Goal: Transaction & Acquisition: Book appointment/travel/reservation

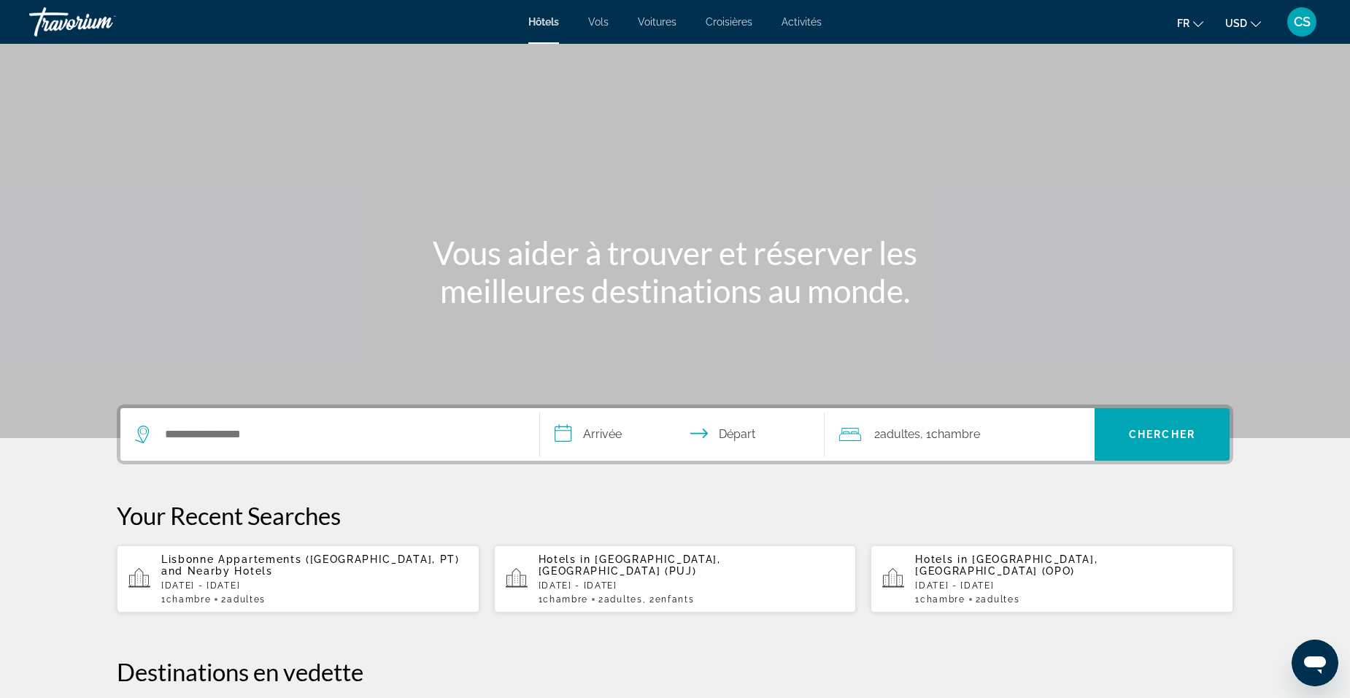
click at [1245, 26] on span "USD" at bounding box center [1237, 24] width 22 height 12
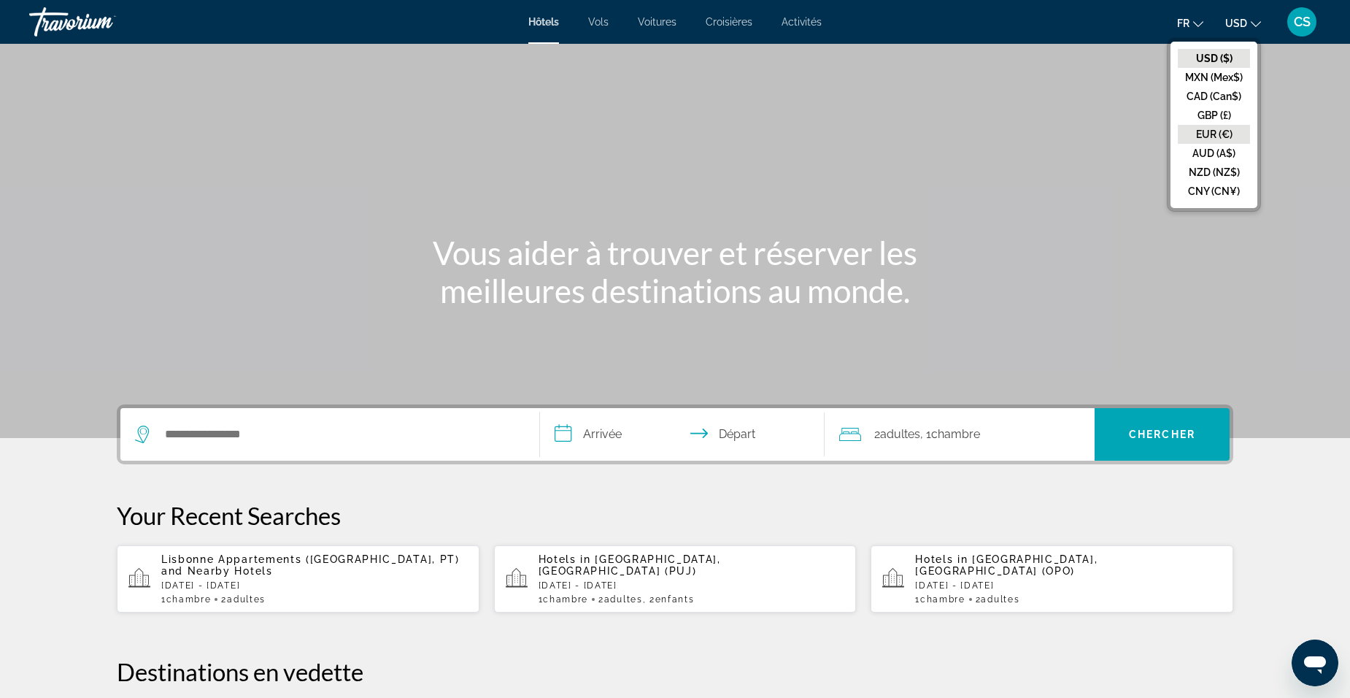
click at [1222, 133] on button "EUR (€)" at bounding box center [1214, 134] width 72 height 19
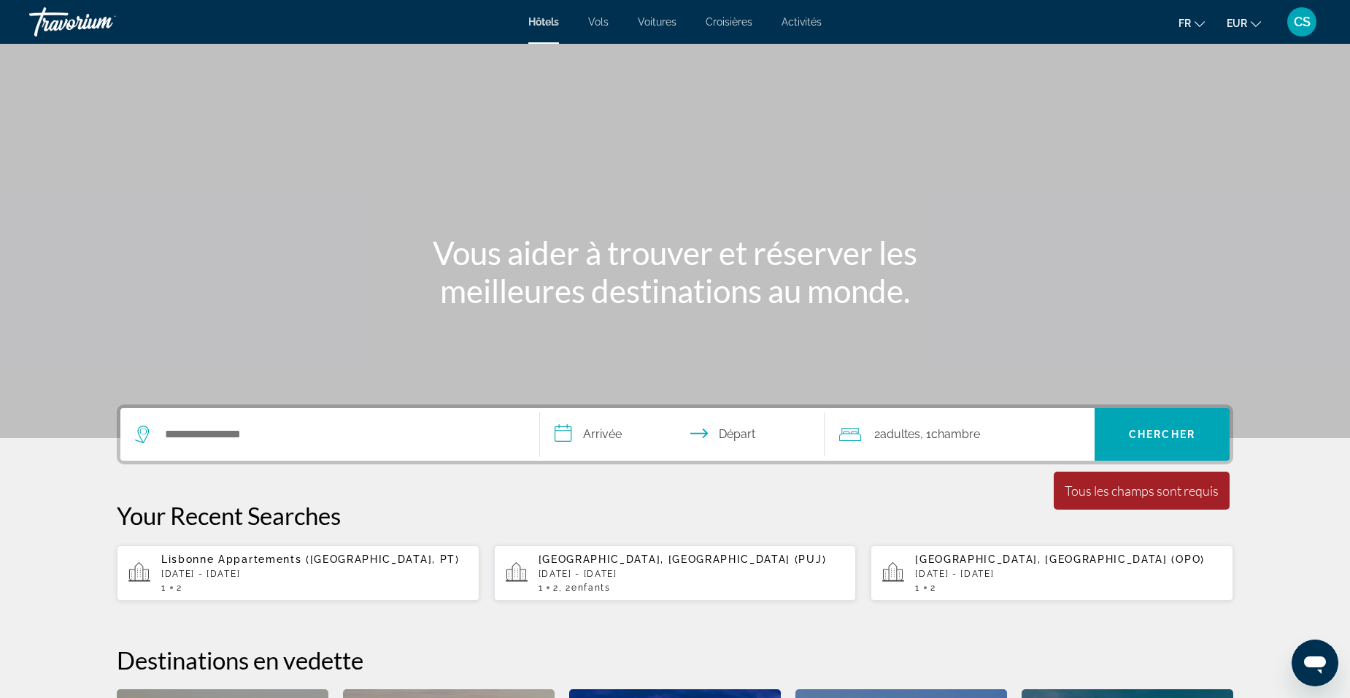
click at [1303, 29] on div "CS" at bounding box center [1302, 21] width 29 height 29
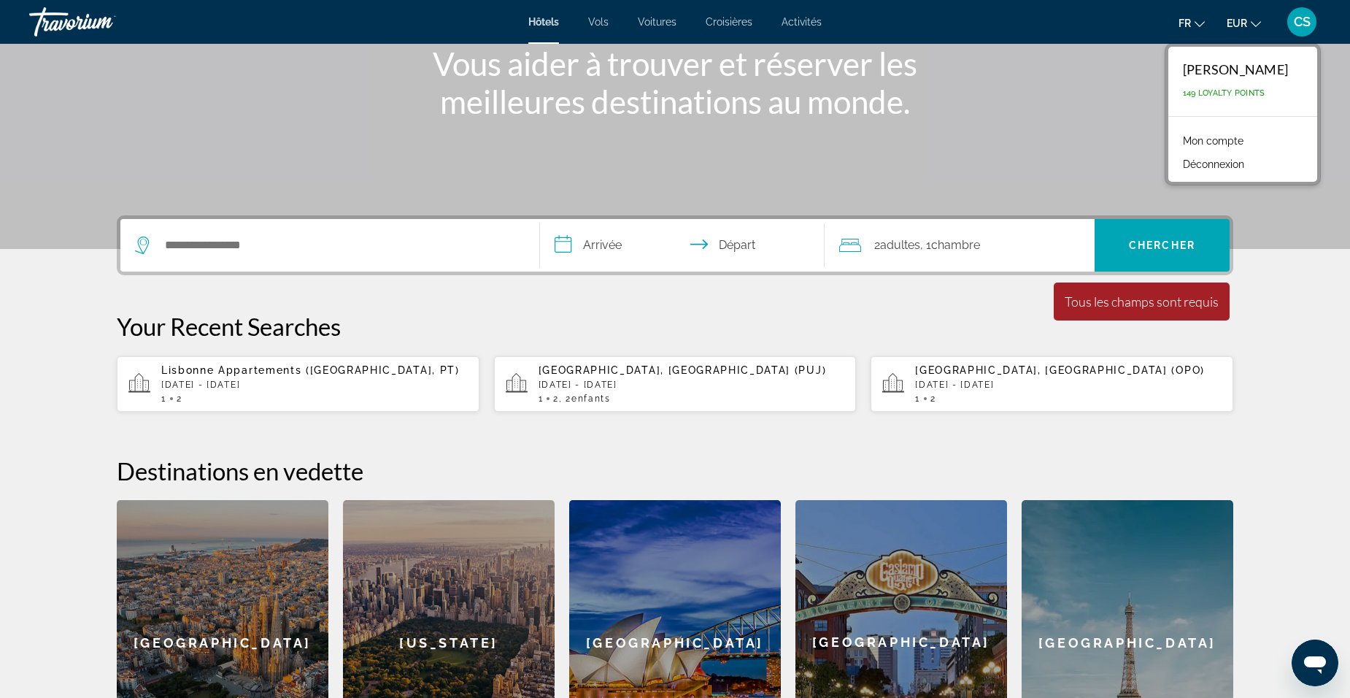
scroll to position [219, 0]
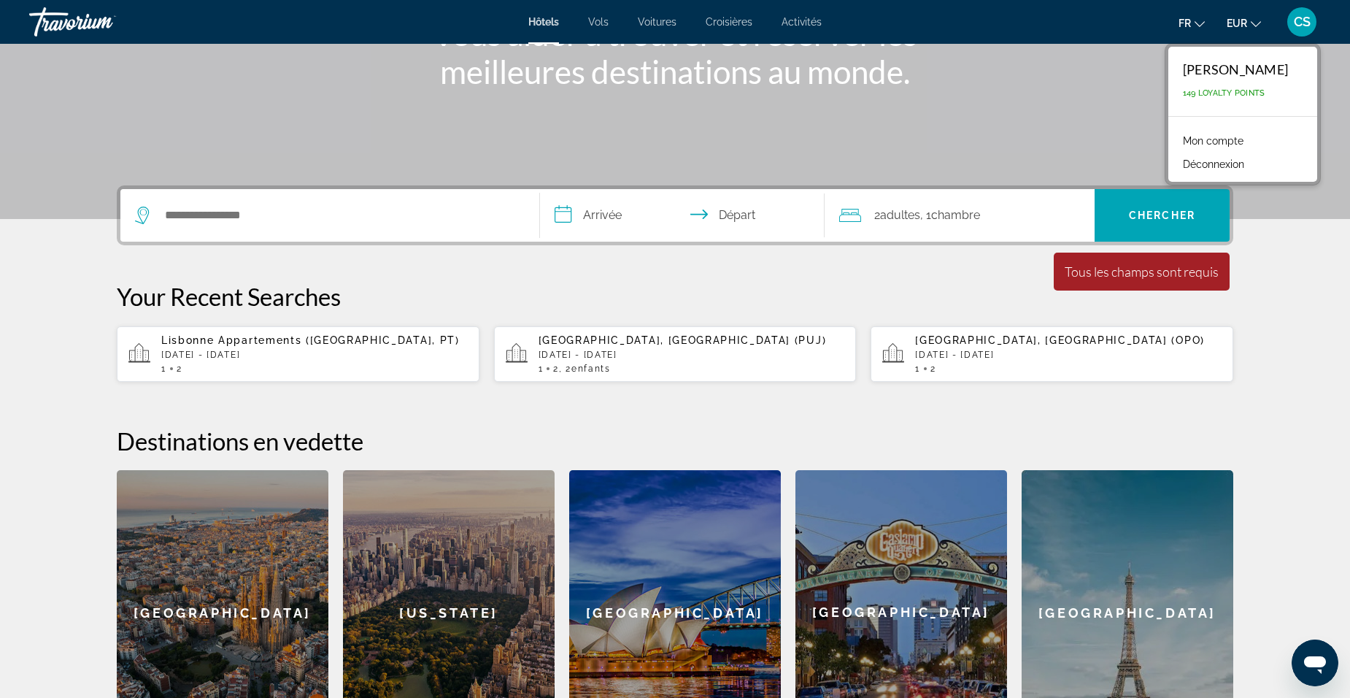
click at [619, 362] on div "[GEOGRAPHIC_DATA], [GEOGRAPHIC_DATA] (PUJ) [DATE] - [DATE] 1 2 , 2 Enfant Enfan…" at bounding box center [692, 353] width 307 height 39
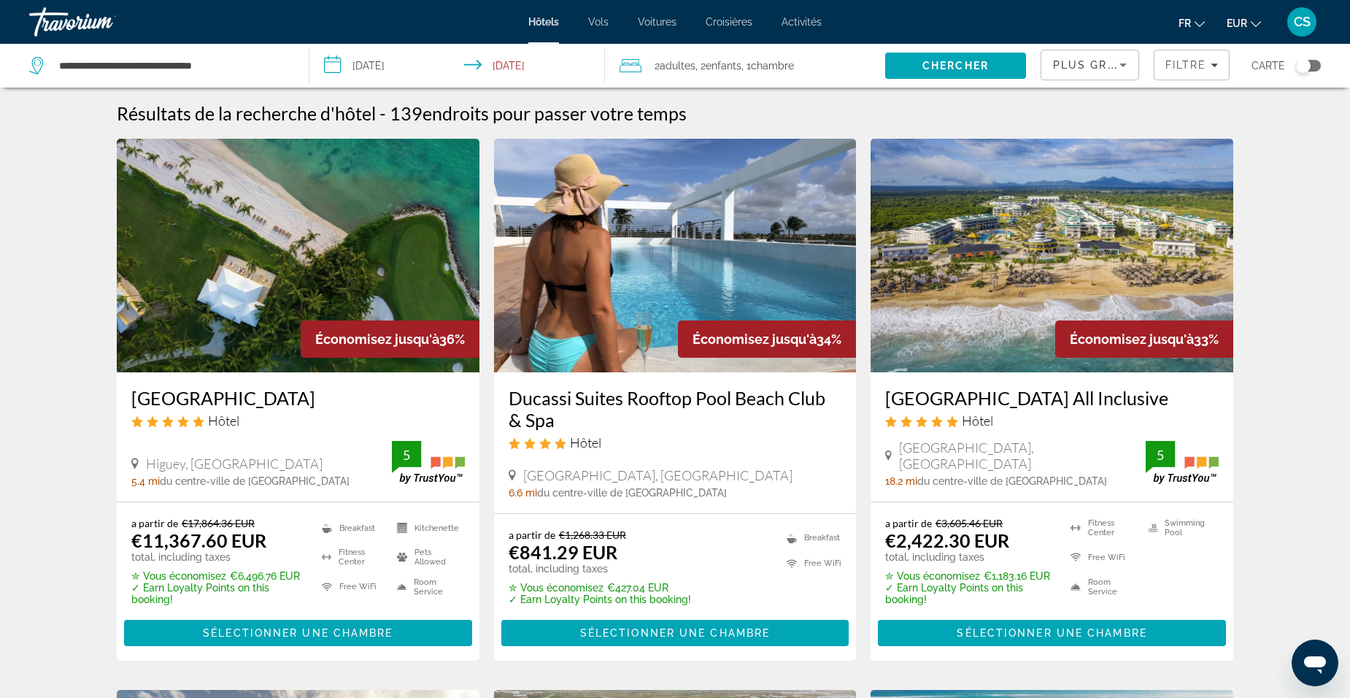
click at [210, 337] on img "Main content" at bounding box center [298, 256] width 363 height 234
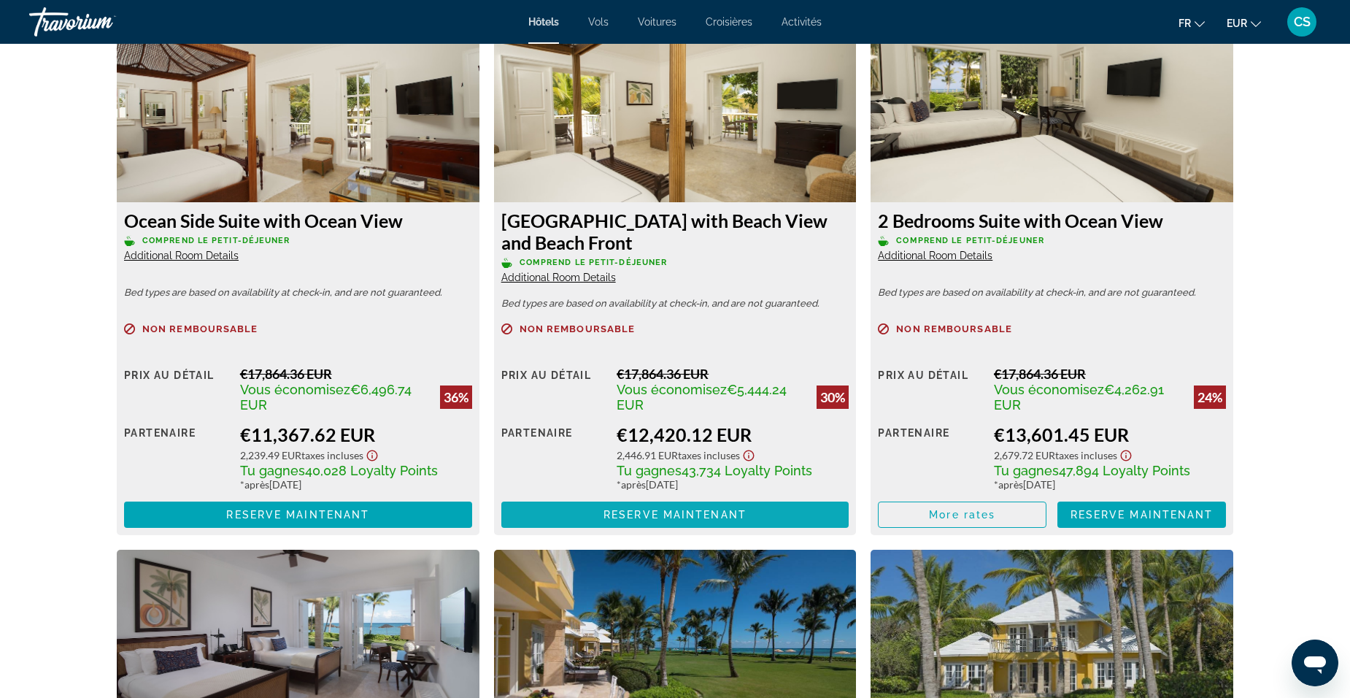
scroll to position [2117, 0]
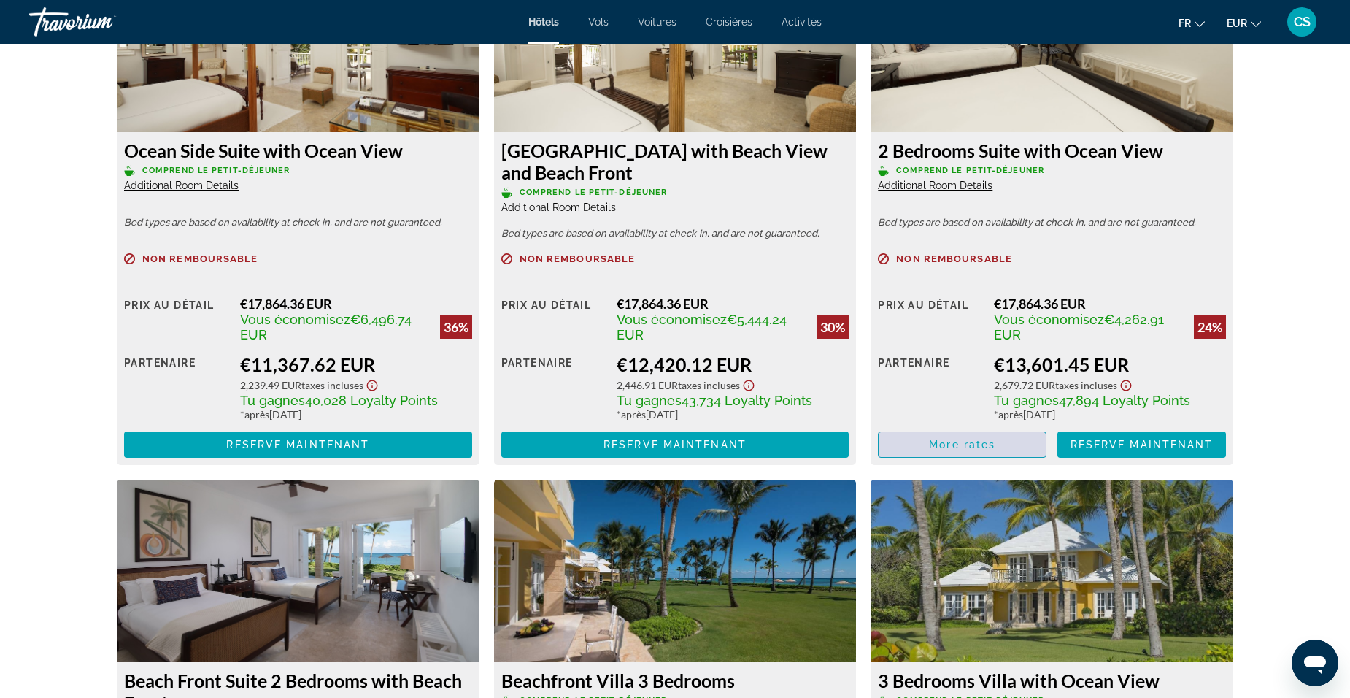
click at [923, 447] on span "Main content" at bounding box center [962, 444] width 167 height 35
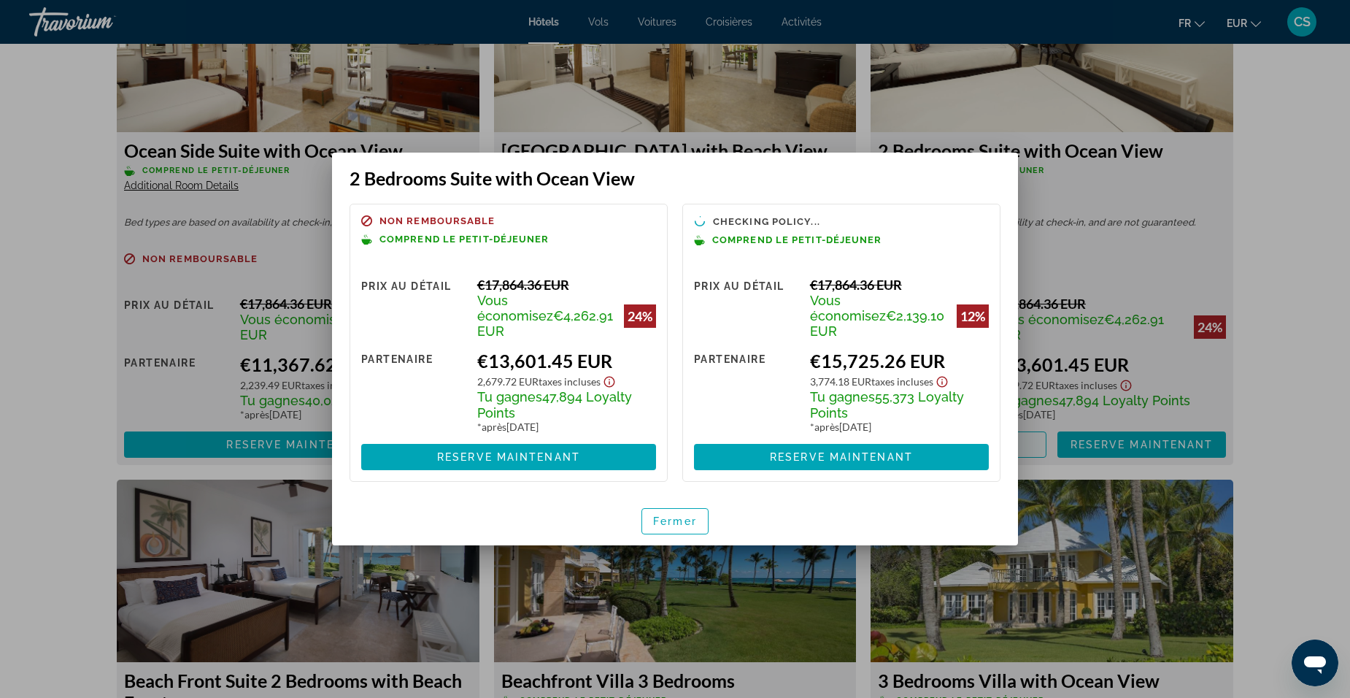
scroll to position [0, 0]
click at [670, 529] on span "button" at bounding box center [675, 521] width 66 height 35
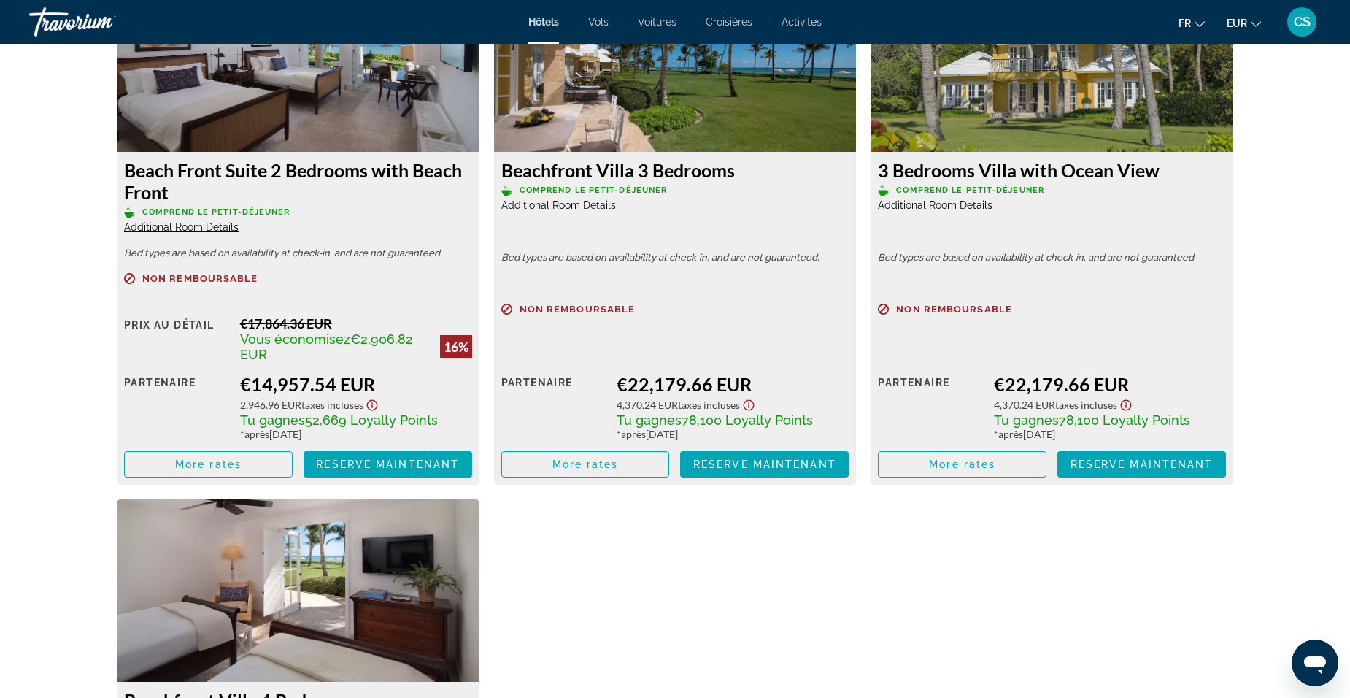
scroll to position [2628, 0]
click at [583, 460] on span "More rates" at bounding box center [586, 464] width 66 height 12
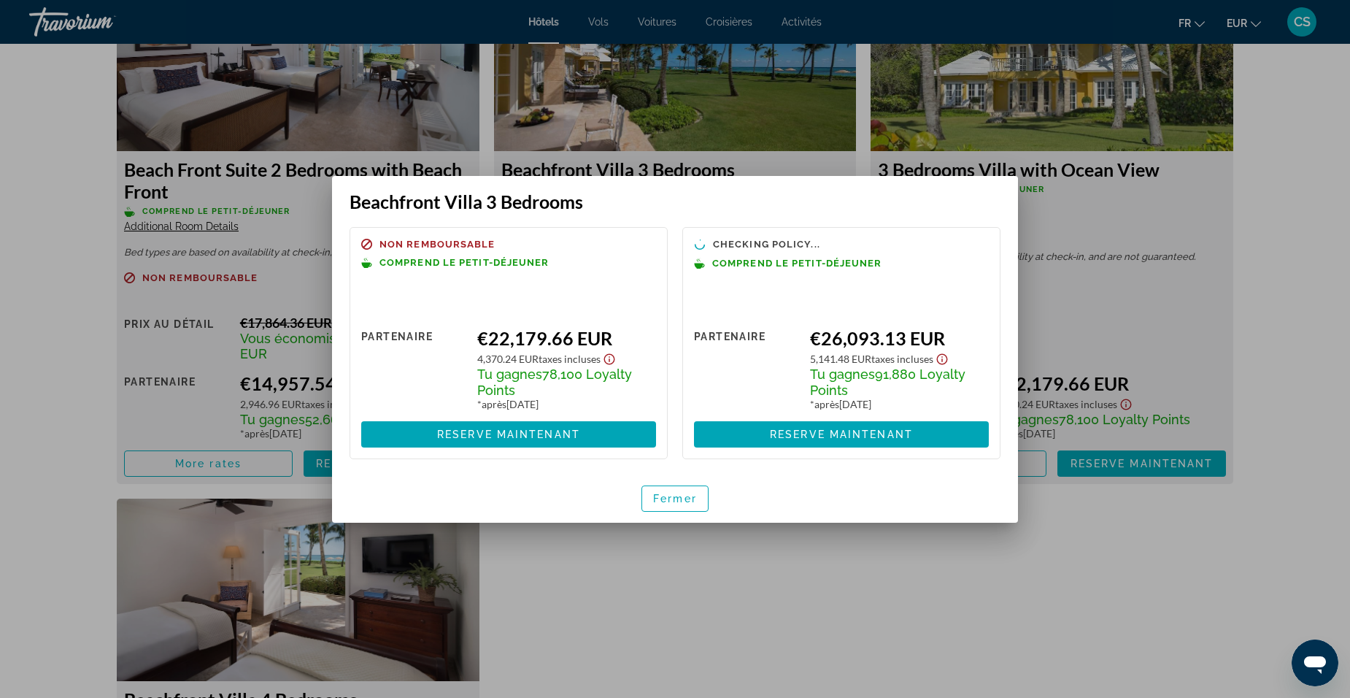
scroll to position [0, 0]
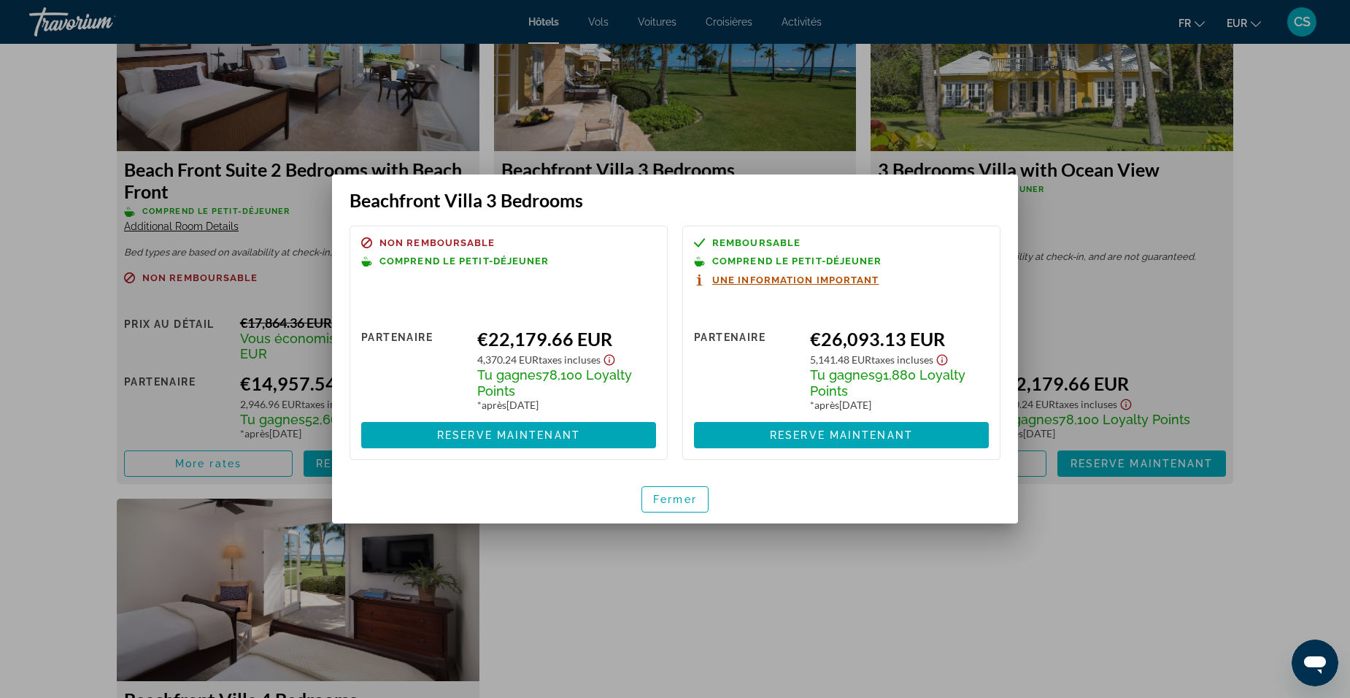
click at [1134, 234] on div at bounding box center [675, 349] width 1350 height 698
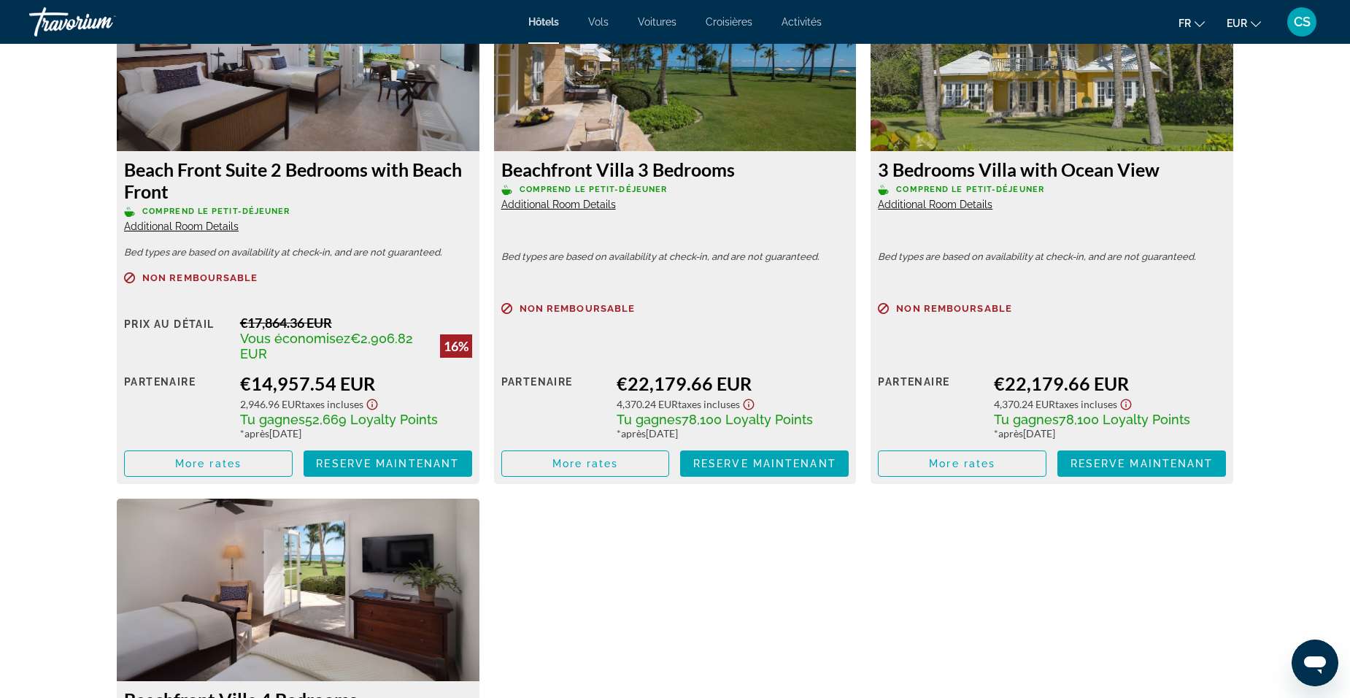
scroll to position [2628, 0]
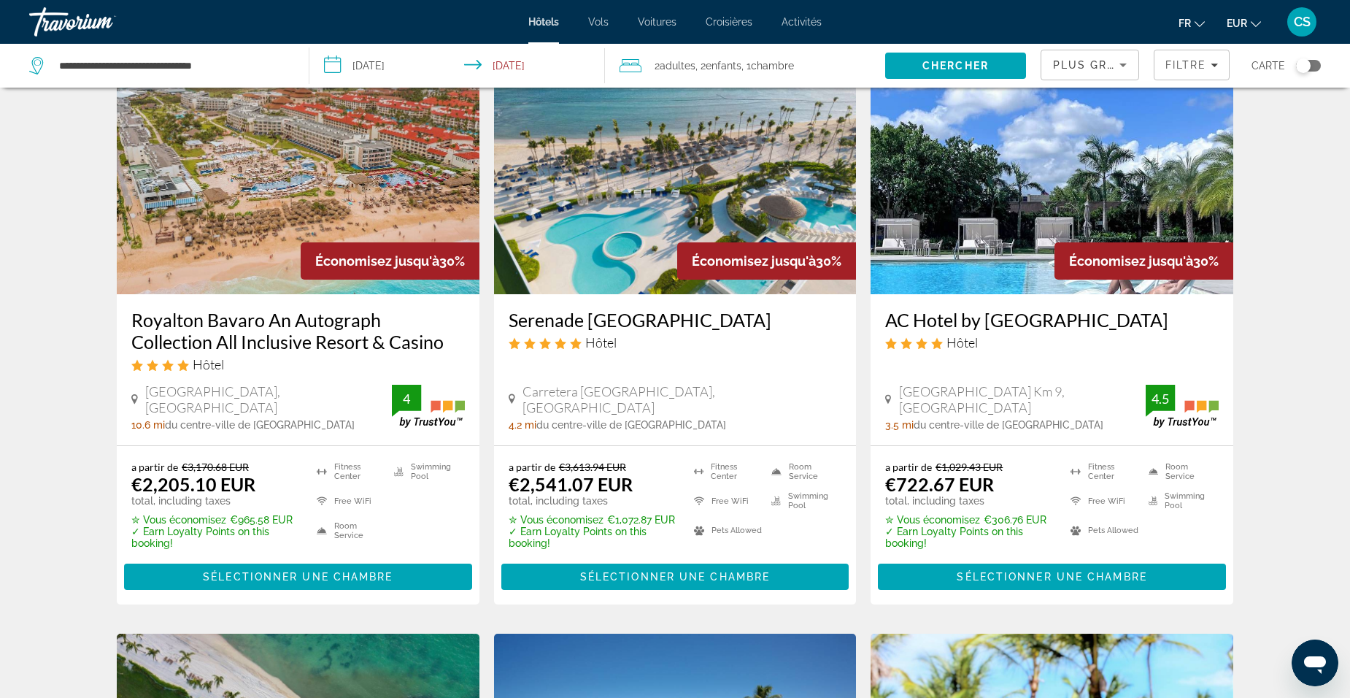
scroll to position [657, 0]
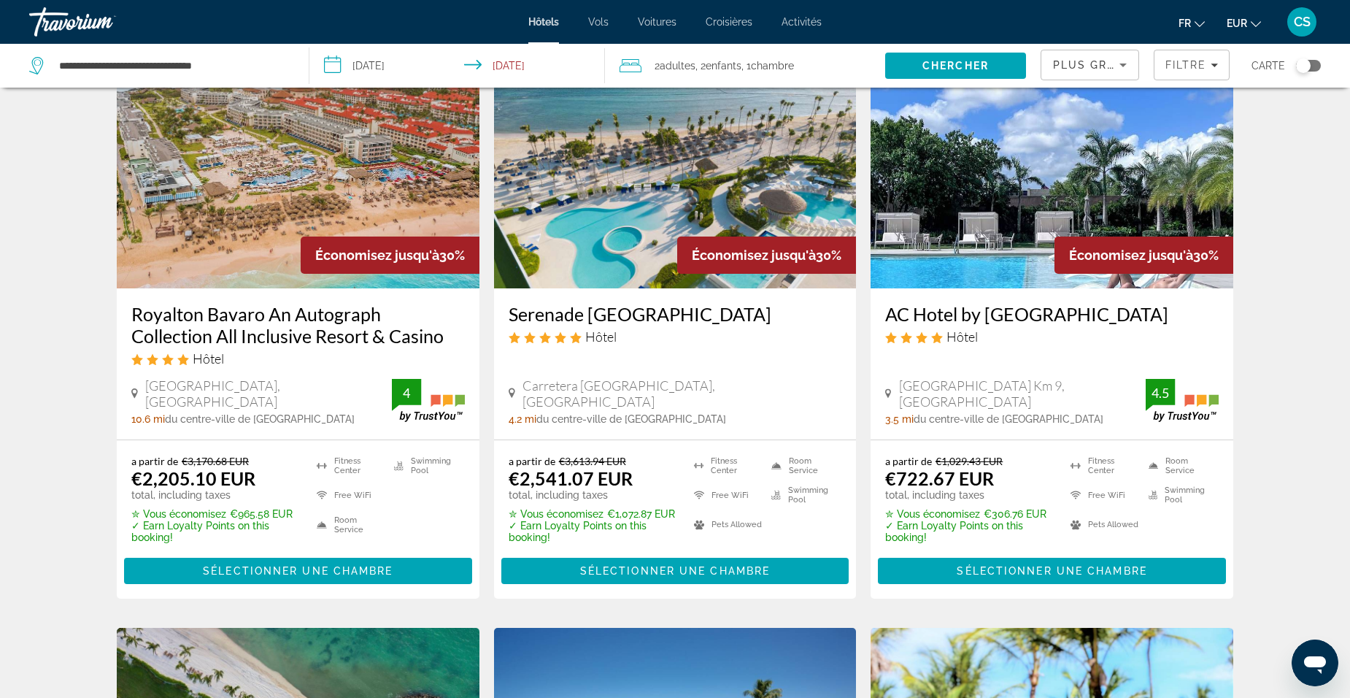
click at [642, 269] on img "Main content" at bounding box center [675, 172] width 363 height 234
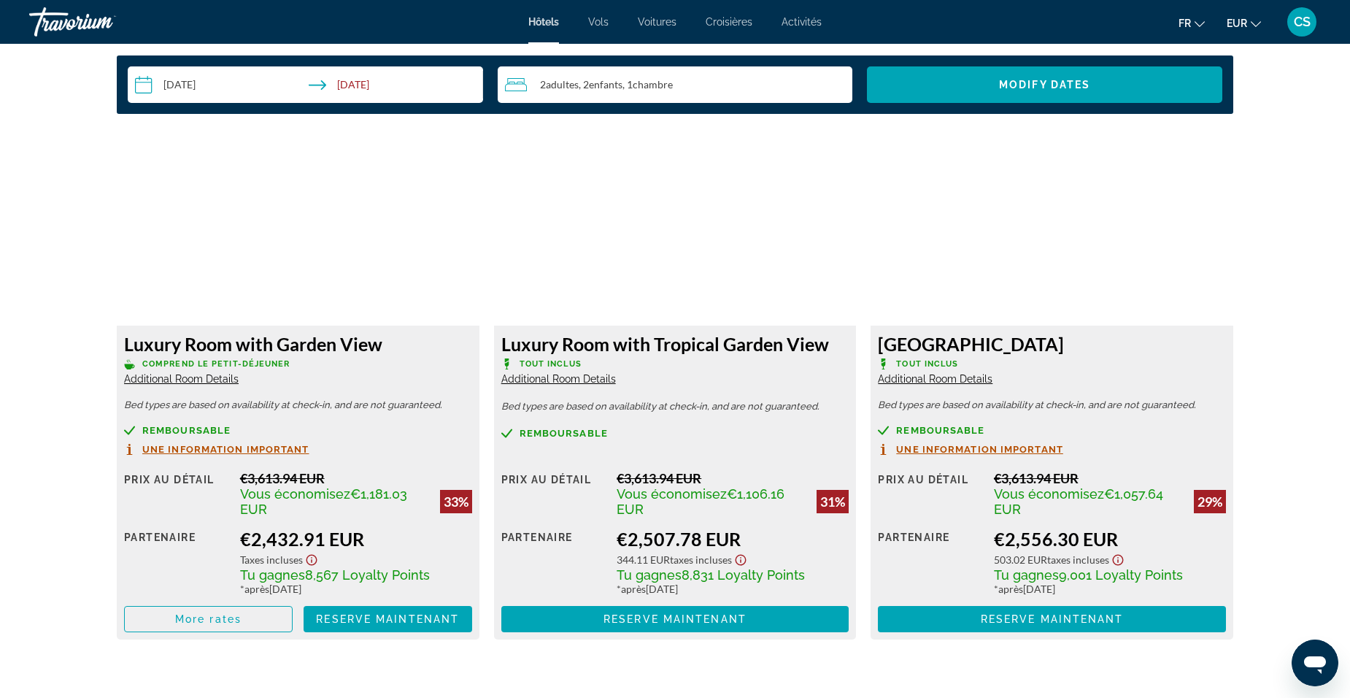
scroll to position [1898, 0]
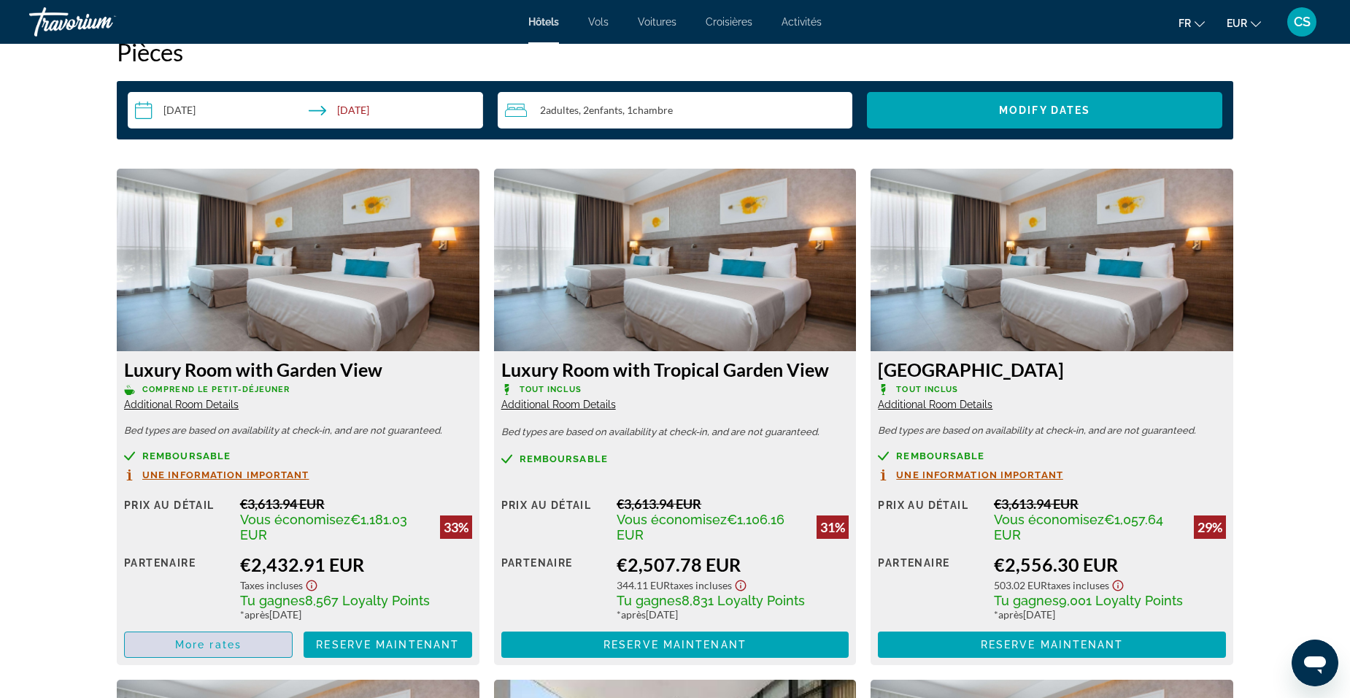
click at [268, 645] on span "Main content" at bounding box center [208, 644] width 167 height 35
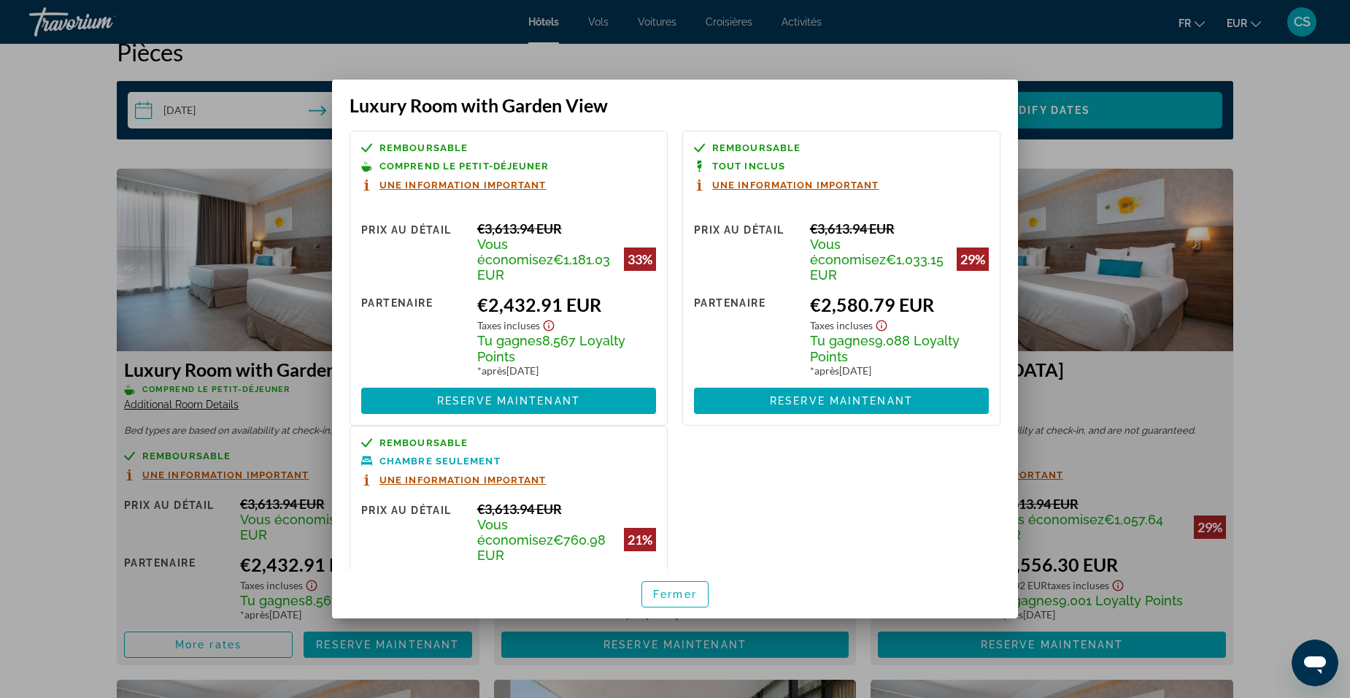
click at [74, 153] on div at bounding box center [675, 349] width 1350 height 698
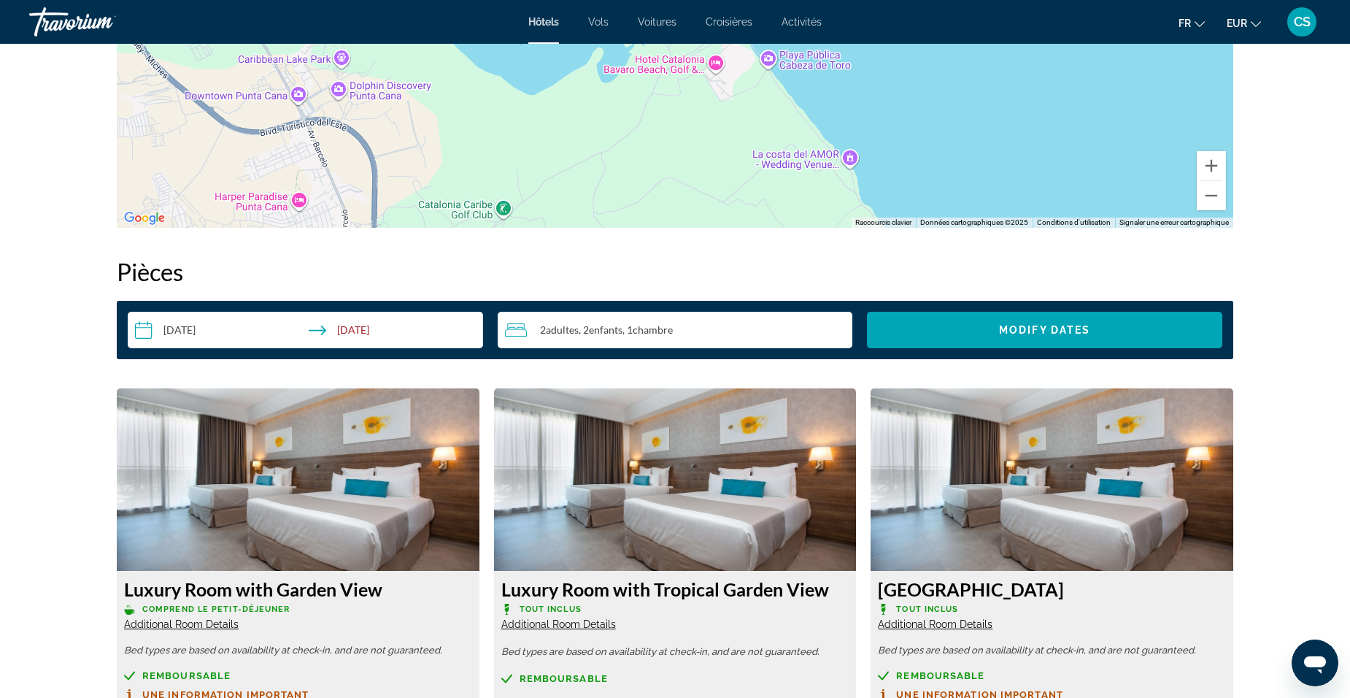
scroll to position [1460, 0]
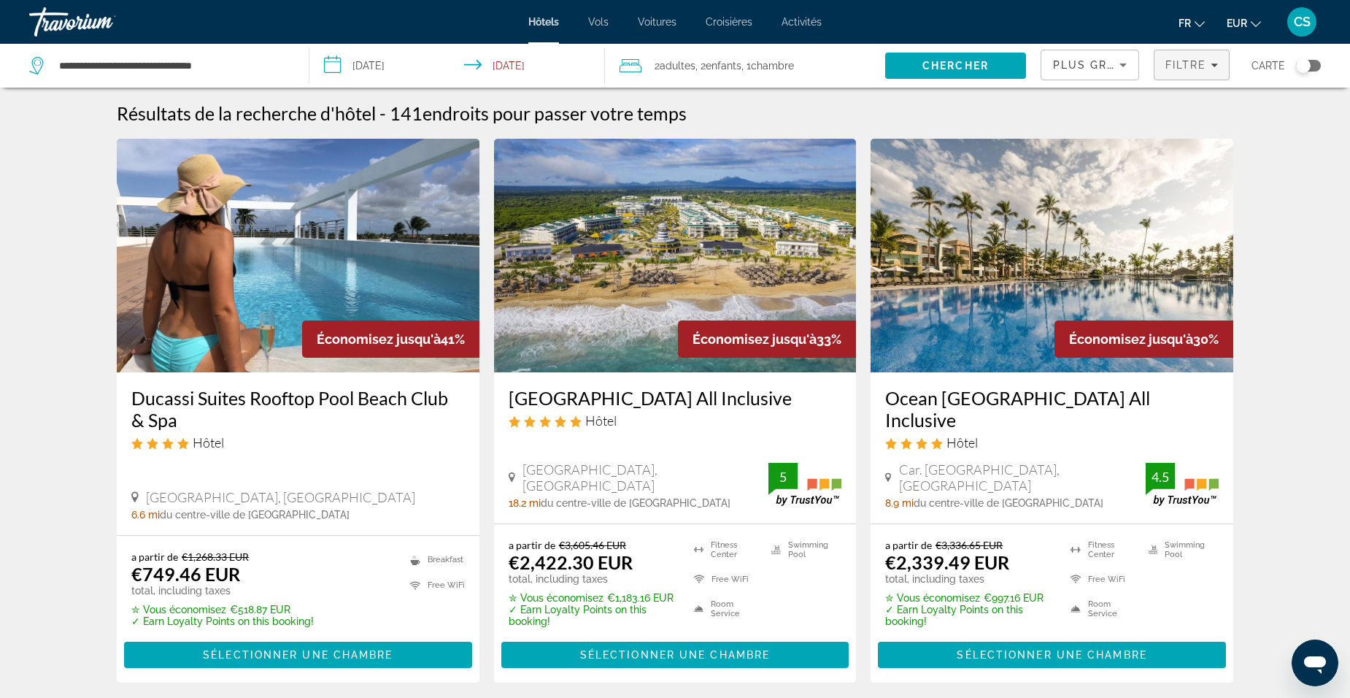
click at [1179, 71] on button "Filtre" at bounding box center [1192, 65] width 77 height 31
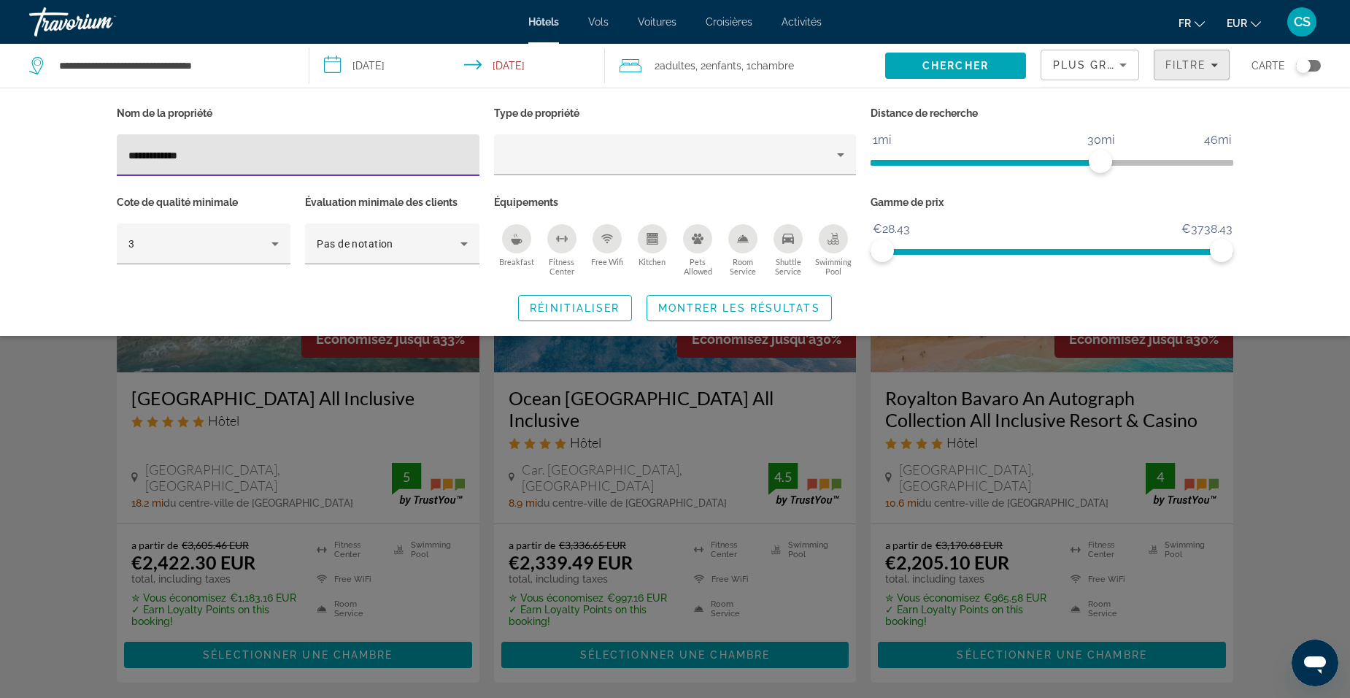
type input "**********"
